Goal: Transaction & Acquisition: Purchase product/service

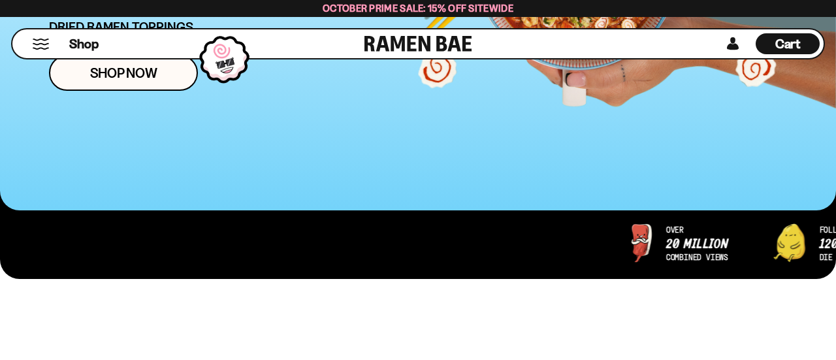
scroll to position [350, 0]
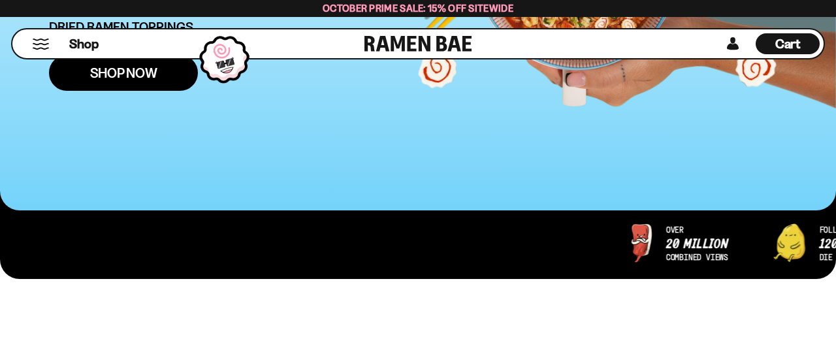
click at [198, 91] on link "Shop Now" at bounding box center [123, 73] width 149 height 36
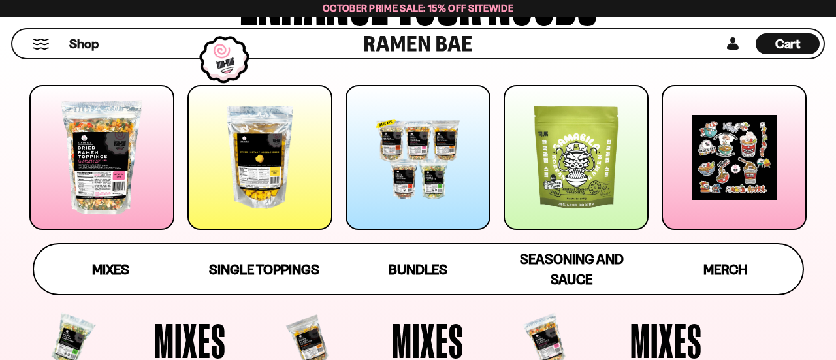
scroll to position [184, 0]
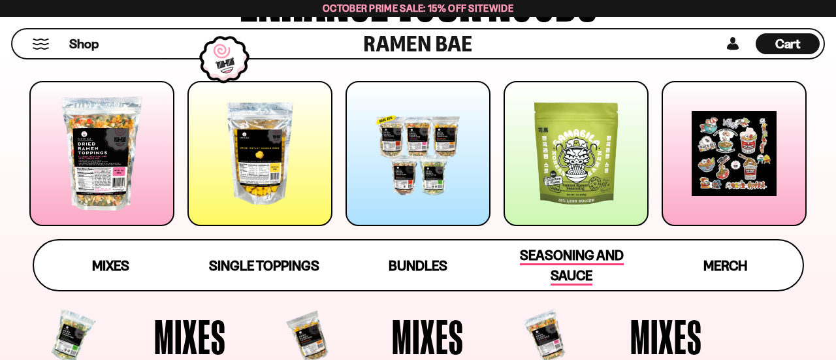
click at [561, 286] on span "Seasoning and Sauce" at bounding box center [572, 266] width 104 height 39
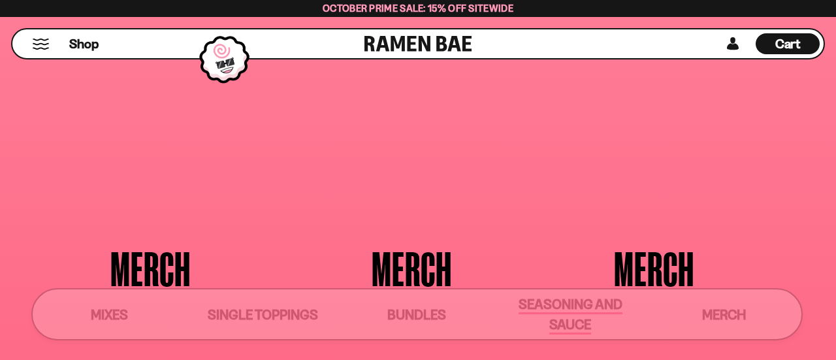
scroll to position [2948, 0]
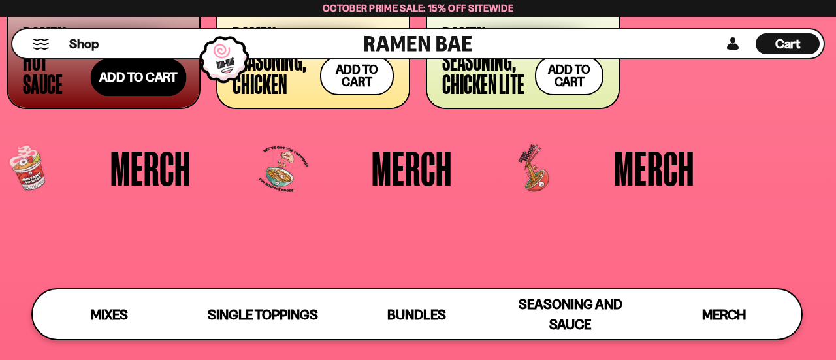
click at [146, 97] on button "Add to cart Add ― Regular price $13.99 Regular price Sale price $13.99 Unit pri…" at bounding box center [139, 78] width 96 height 38
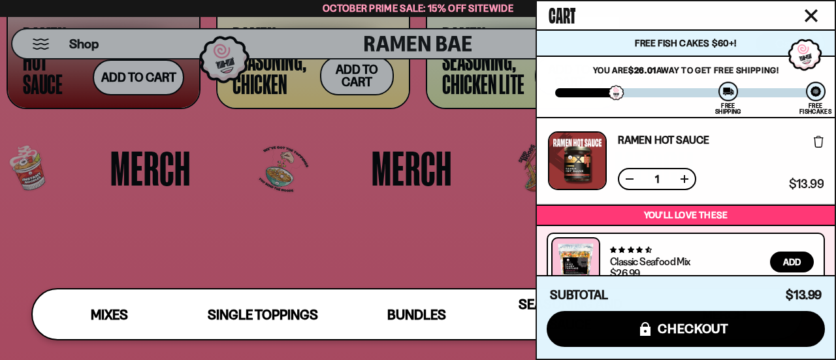
click at [633, 145] on link "Ramen Hot Sauce" at bounding box center [664, 140] width 92 height 10
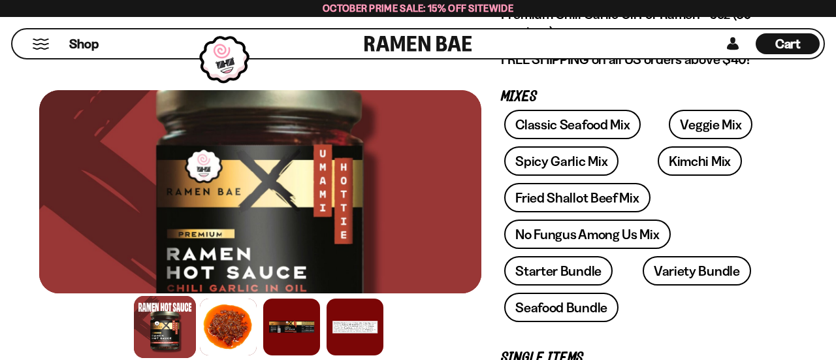
scroll to position [206, 0]
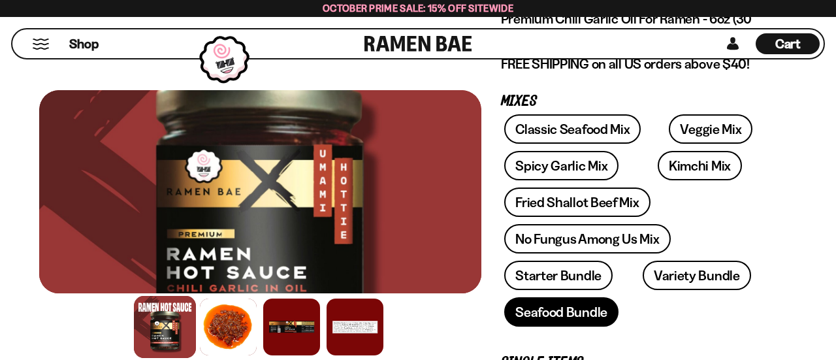
click at [573, 327] on link "Seafood Bundle" at bounding box center [561, 311] width 114 height 29
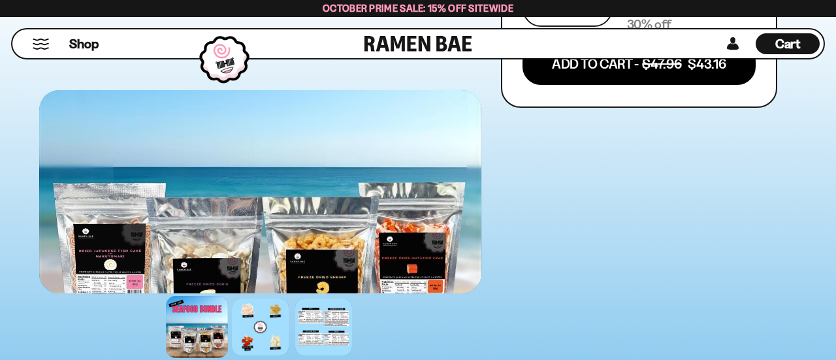
scroll to position [826, 0]
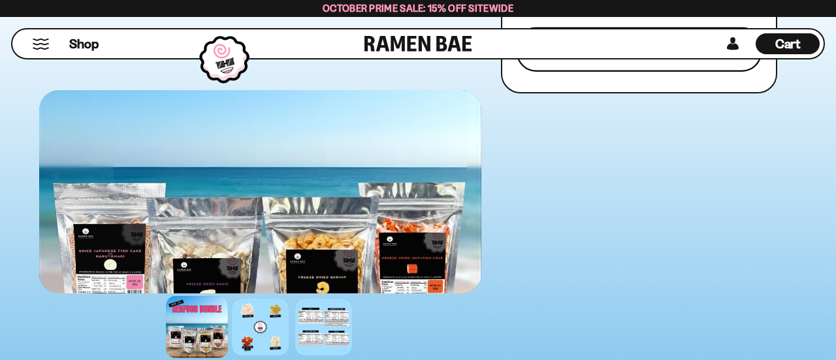
click at [567, 71] on button "Add To Cart - $47.96 $43.16" at bounding box center [639, 49] width 245 height 44
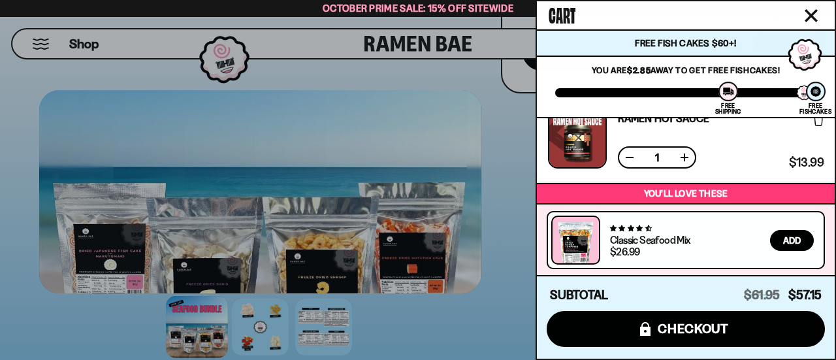
scroll to position [108, 0]
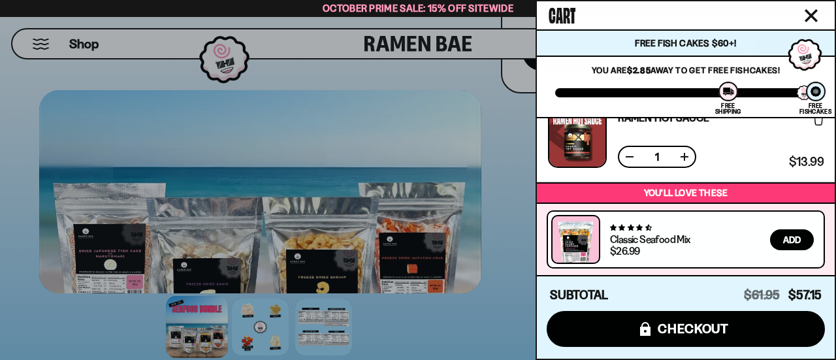
click at [814, 125] on icon at bounding box center [819, 120] width 10 height 12
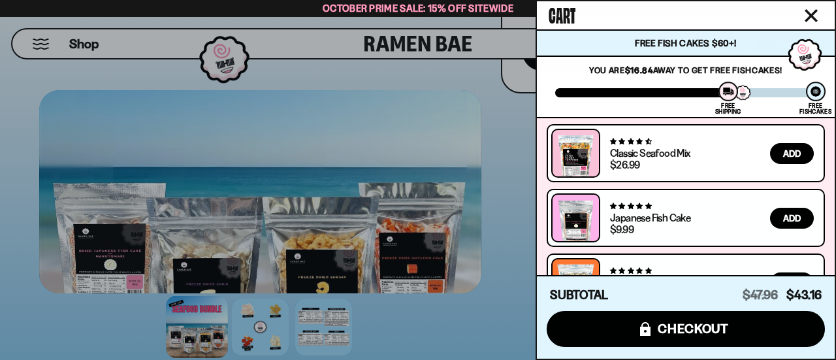
click at [433, 137] on div at bounding box center [418, 180] width 836 height 360
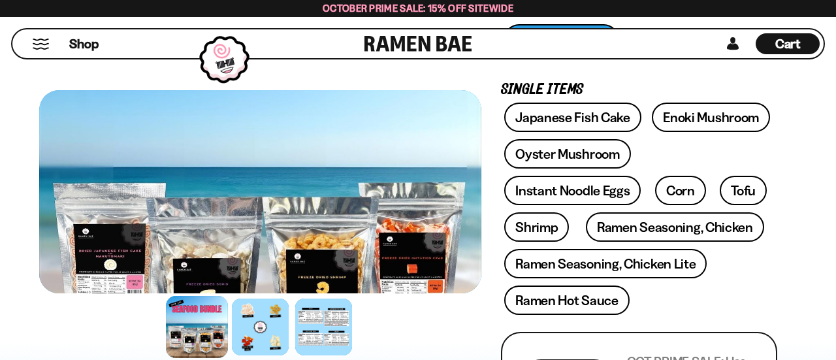
scroll to position [440, 0]
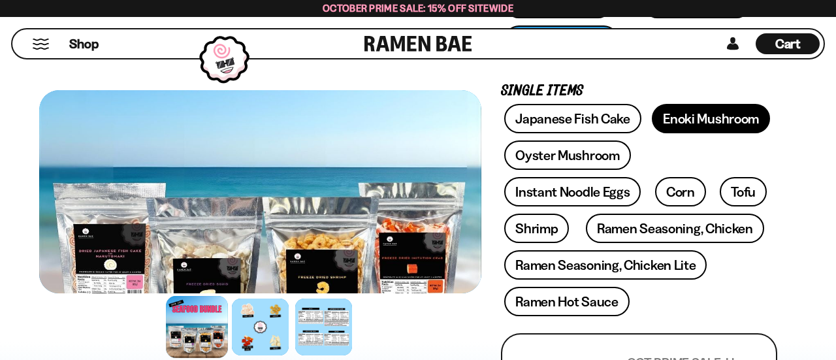
click at [652, 133] on link "Enoki Mushroom" at bounding box center [711, 118] width 118 height 29
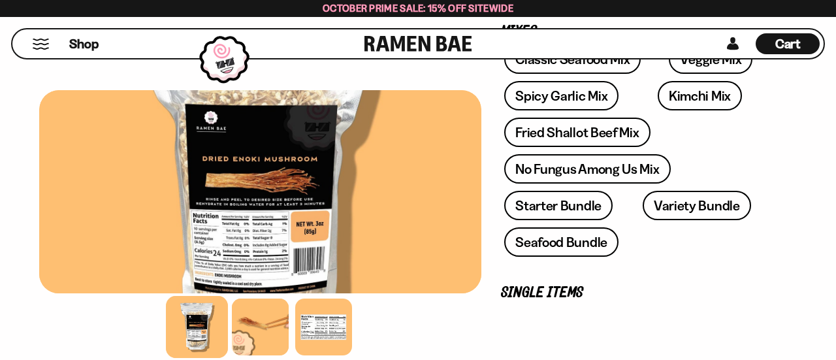
scroll to position [274, 0]
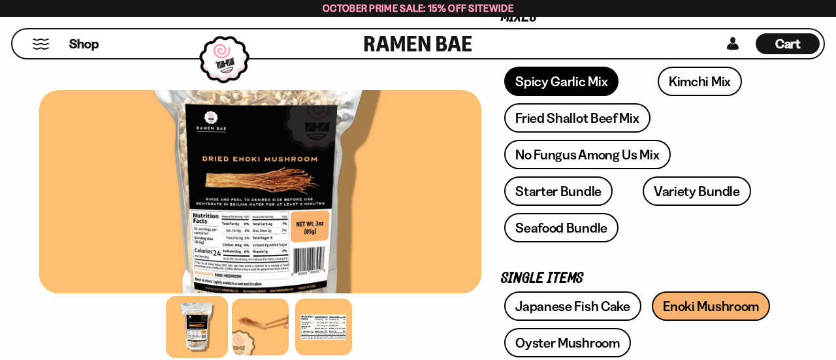
click at [585, 96] on link "Spicy Garlic Mix" at bounding box center [561, 81] width 114 height 29
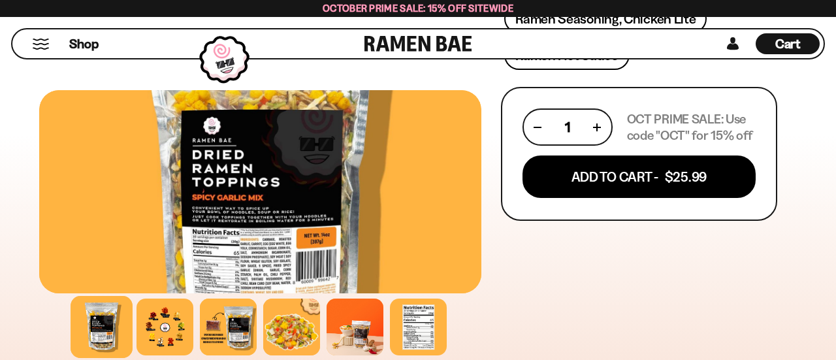
scroll to position [729, 0]
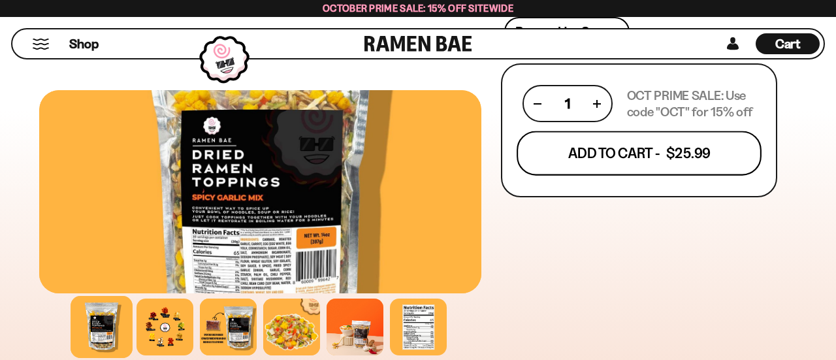
click at [628, 176] on button "Add To Cart - $25.99" at bounding box center [639, 153] width 245 height 44
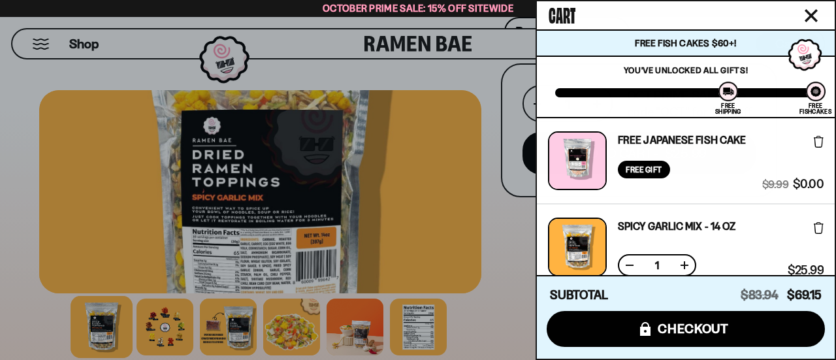
click at [419, 94] on div at bounding box center [418, 180] width 836 height 360
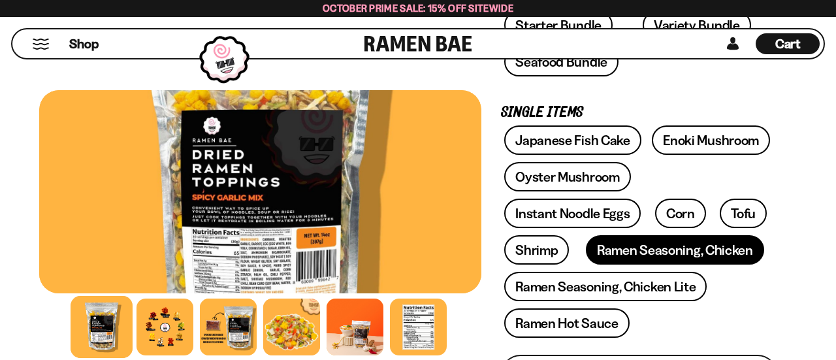
scroll to position [0, 0]
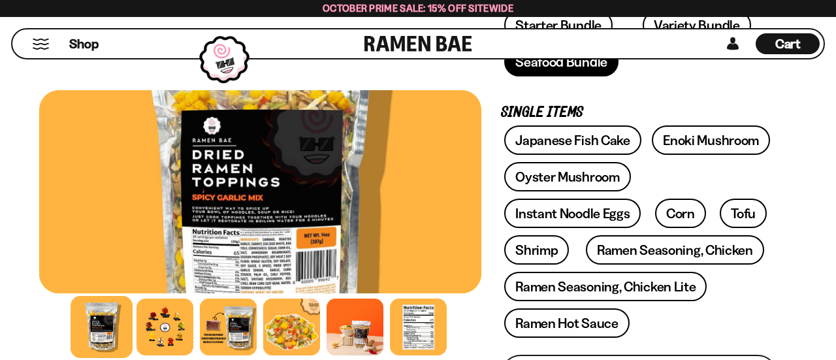
click at [599, 76] on link "Seafood Bundle" at bounding box center [561, 61] width 114 height 29
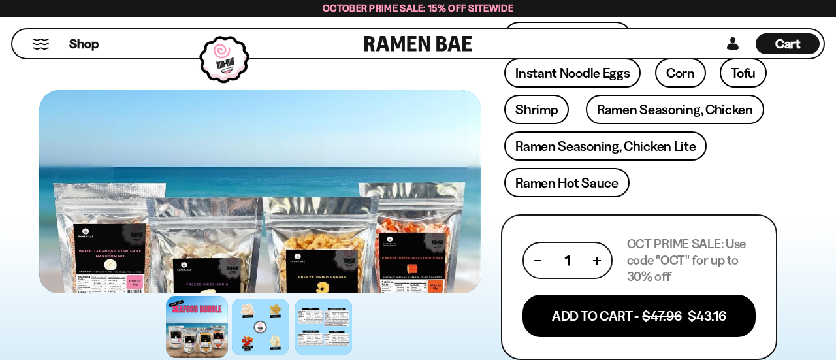
scroll to position [563, 0]
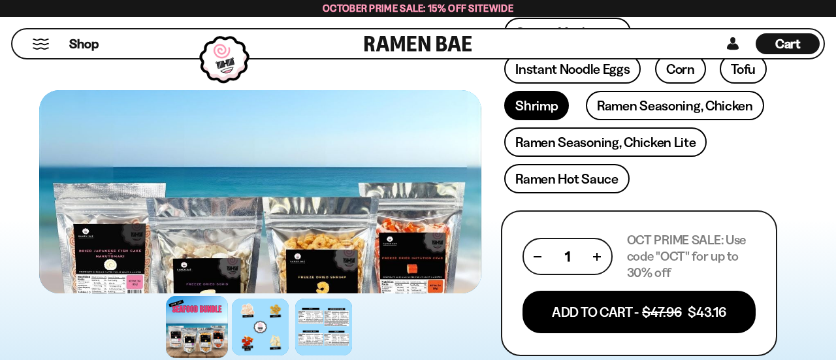
click at [569, 120] on link "Shrimp" at bounding box center [536, 105] width 65 height 29
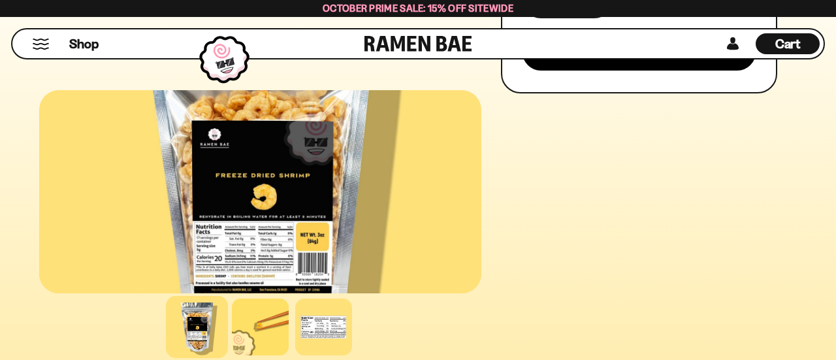
scroll to position [838, 0]
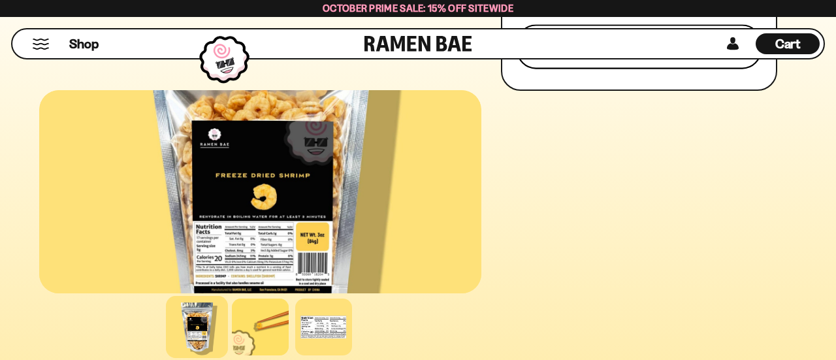
click at [608, 69] on button "Add To Cart - $13.99" at bounding box center [639, 46] width 245 height 44
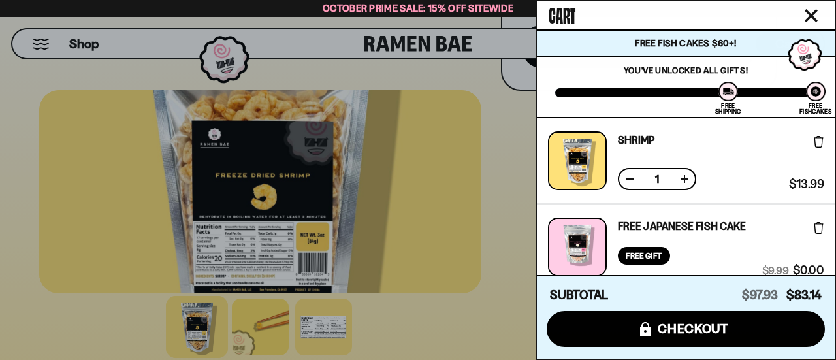
click at [433, 98] on div at bounding box center [418, 180] width 836 height 360
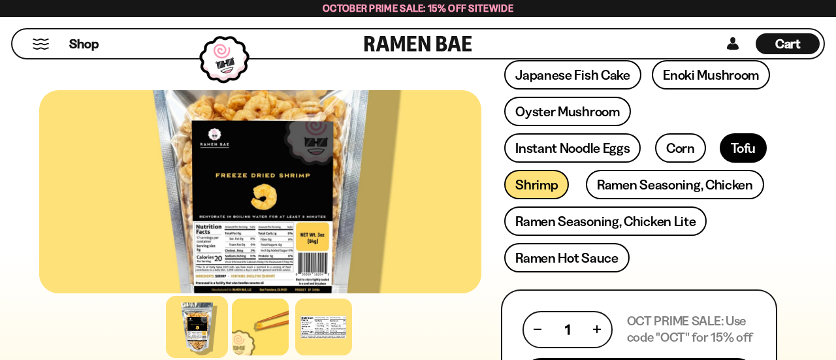
scroll to position [0, 0]
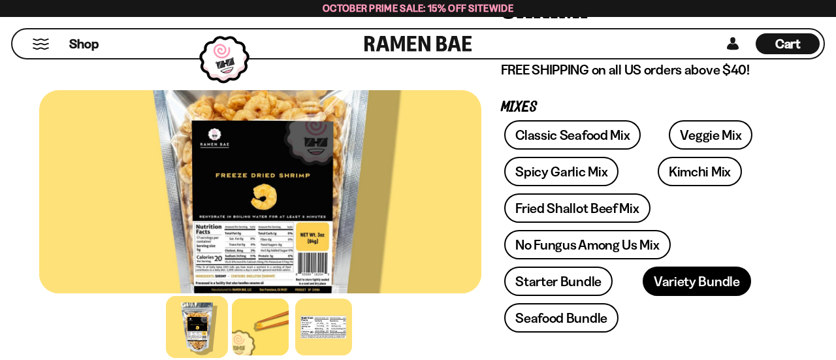
click at [673, 296] on link "Variety Bundle" at bounding box center [697, 281] width 108 height 29
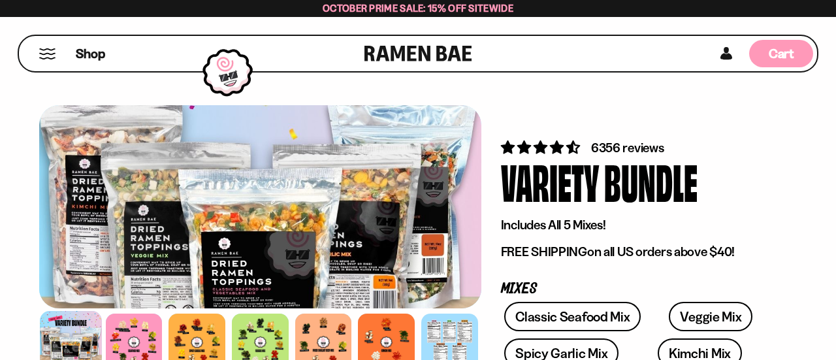
click at [772, 71] on div "Cart D0381C2F-513E-4F90-8A41-6F0A75DCBAAA" at bounding box center [781, 53] width 64 height 35
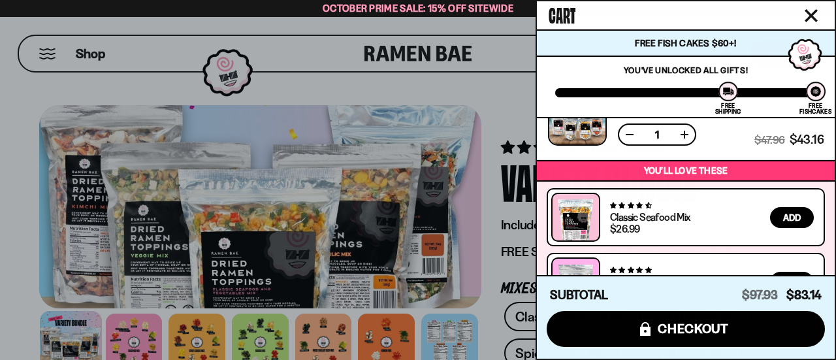
scroll to position [308, 0]
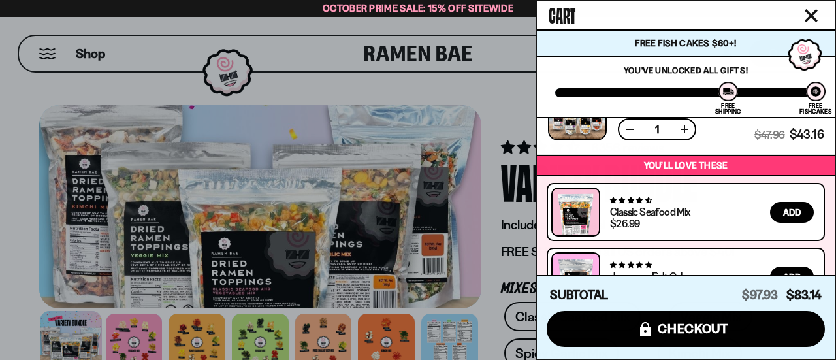
click at [814, 98] on icon at bounding box center [819, 92] width 10 height 12
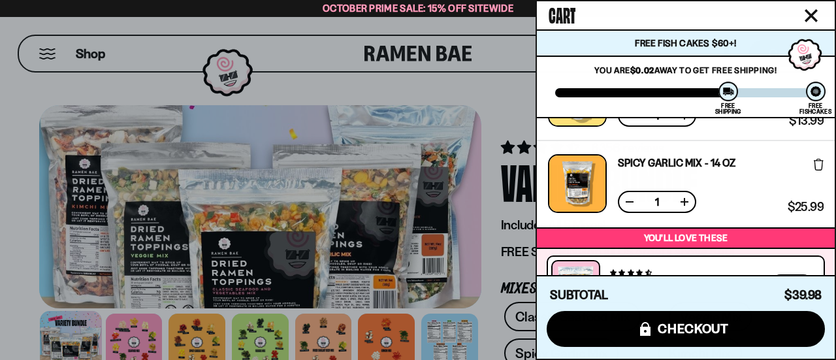
scroll to position [0, 0]
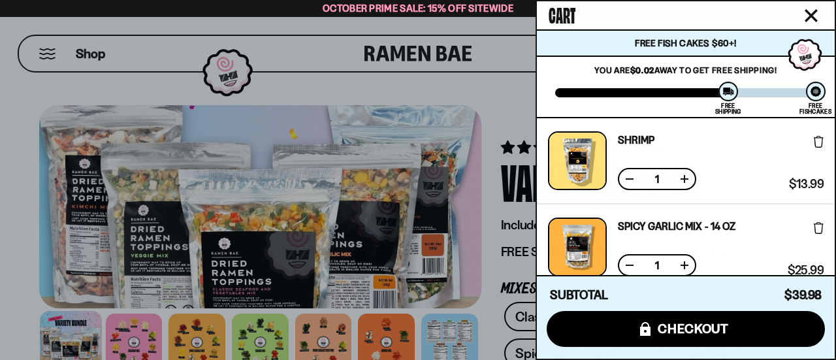
click at [13, 122] on div at bounding box center [418, 180] width 836 height 360
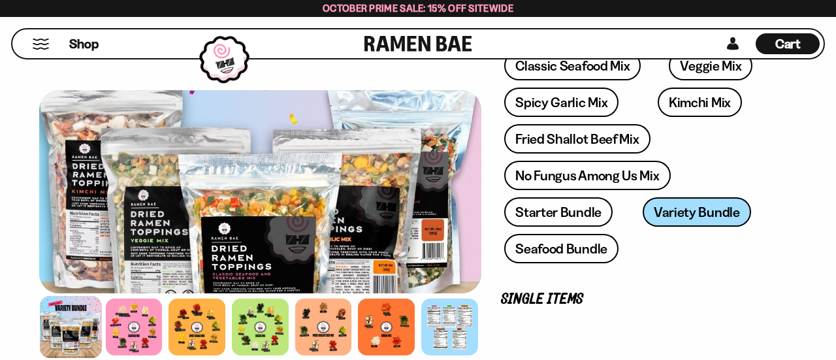
scroll to position [263, 0]
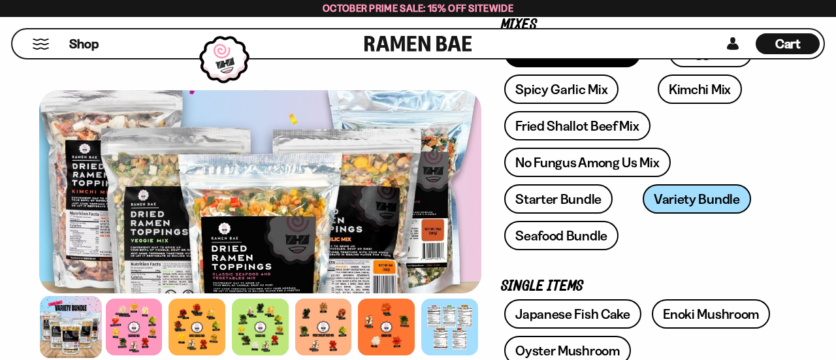
click at [616, 67] on link "Classic Seafood Mix" at bounding box center [572, 52] width 137 height 29
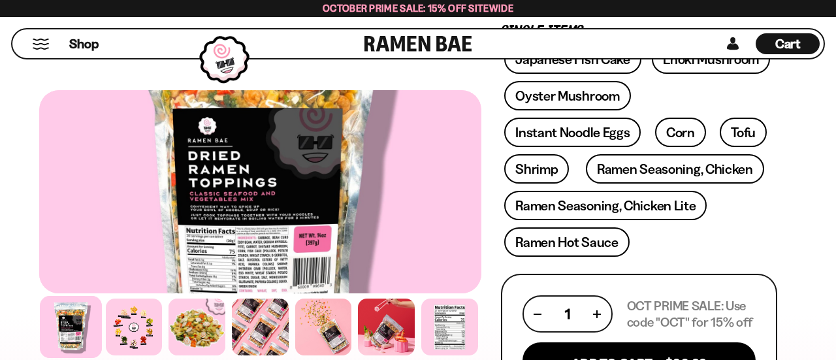
scroll to position [521, 0]
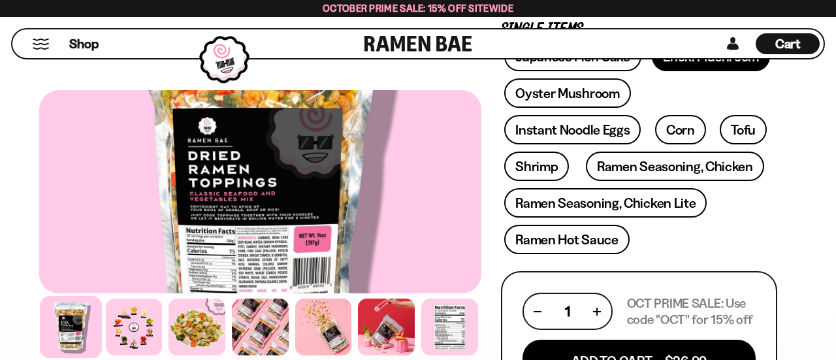
click at [652, 71] on link "Enoki Mushroom" at bounding box center [711, 56] width 118 height 29
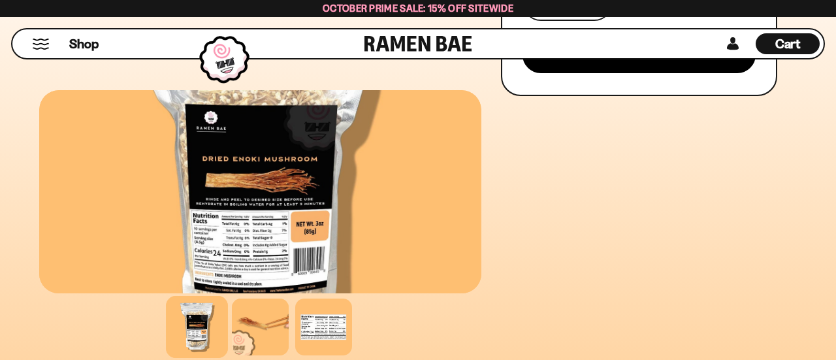
scroll to position [846, 0]
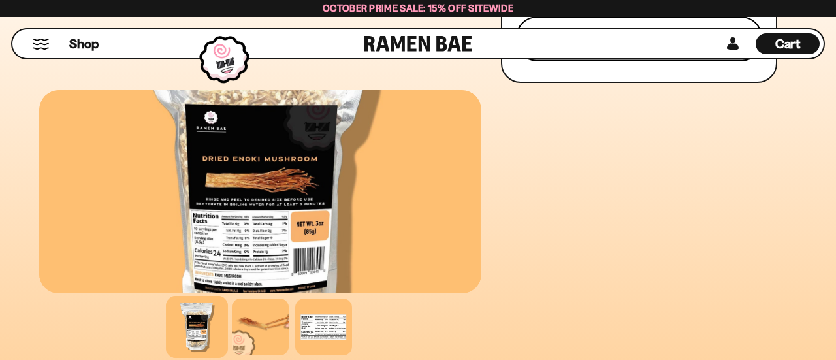
click at [703, 61] on button "Add To Cart - $7.49" at bounding box center [639, 38] width 245 height 44
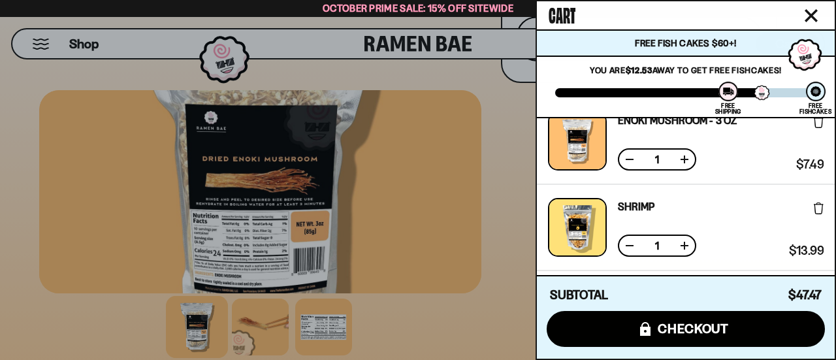
scroll to position [0, 0]
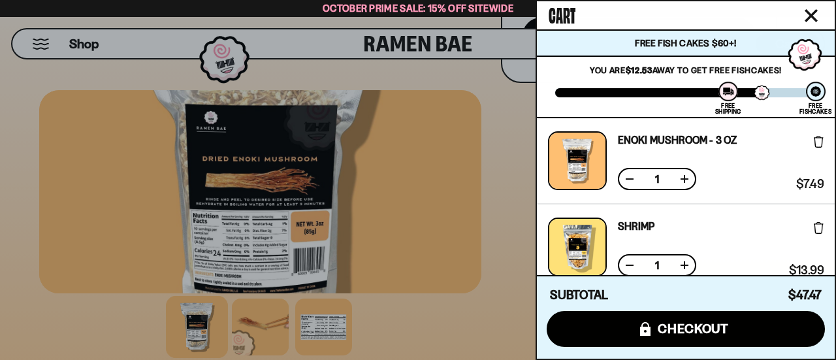
click at [377, 100] on div at bounding box center [418, 180] width 836 height 360
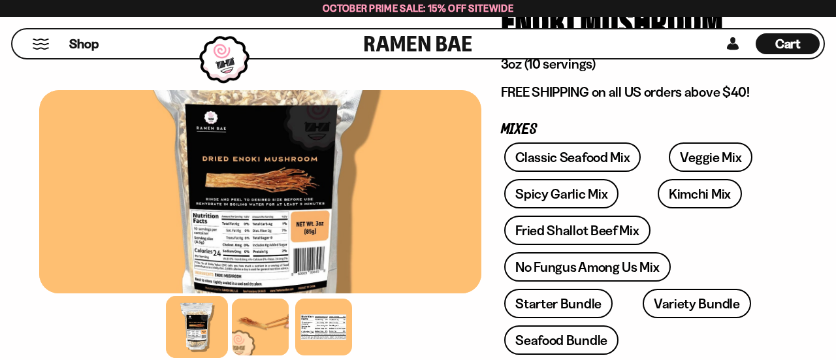
scroll to position [154, 0]
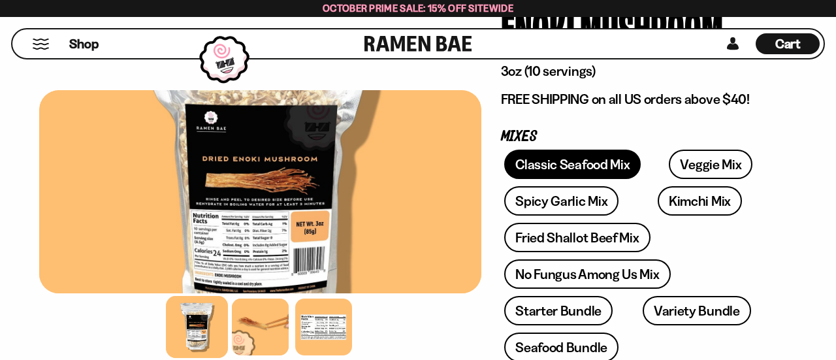
click at [542, 179] on link "Classic Seafood Mix" at bounding box center [572, 164] width 137 height 29
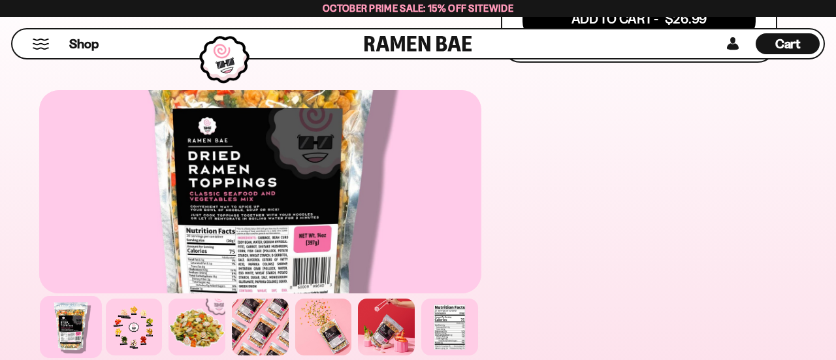
scroll to position [866, 0]
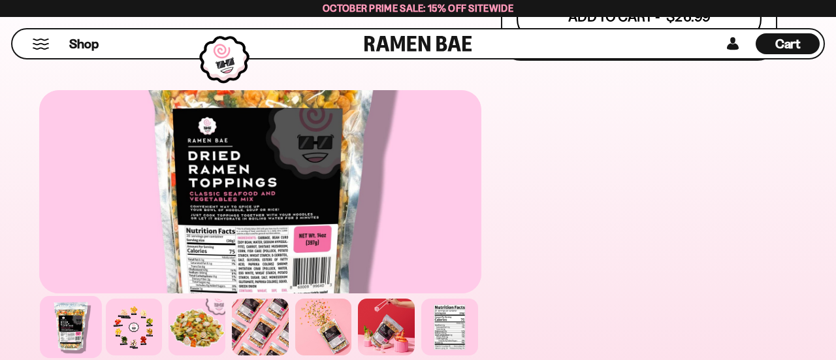
click at [585, 39] on button "Add To Cart - $26.99" at bounding box center [639, 17] width 245 height 44
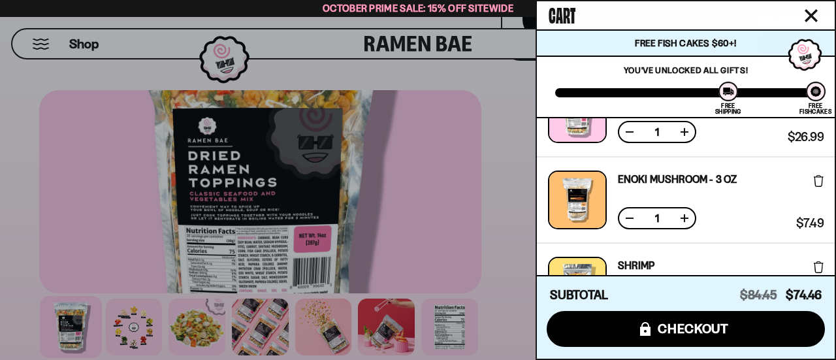
scroll to position [125, 0]
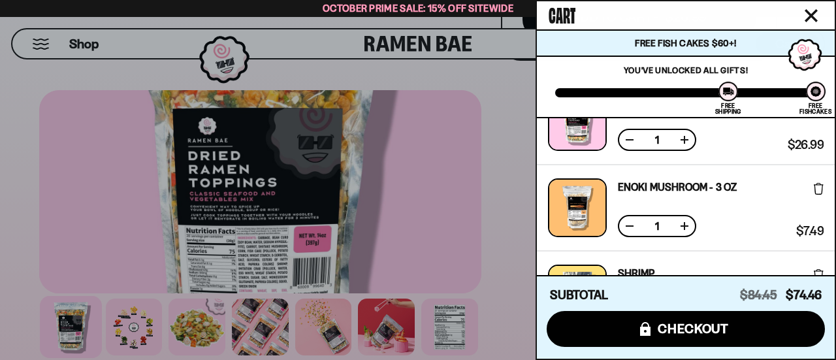
click at [814, 195] on icon at bounding box center [819, 189] width 10 height 12
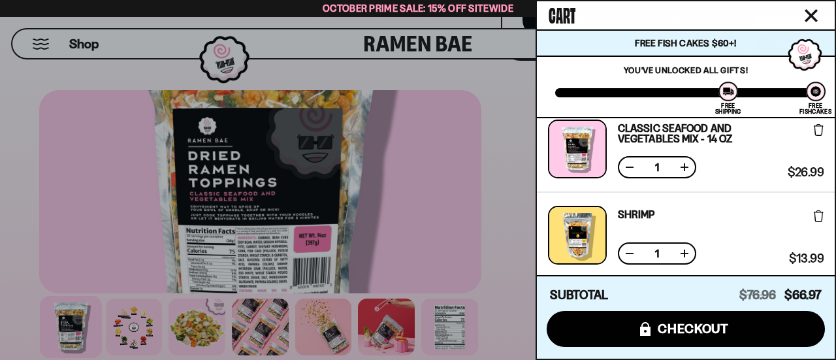
scroll to position [79, 0]
